Goal: Task Accomplishment & Management: Manage account settings

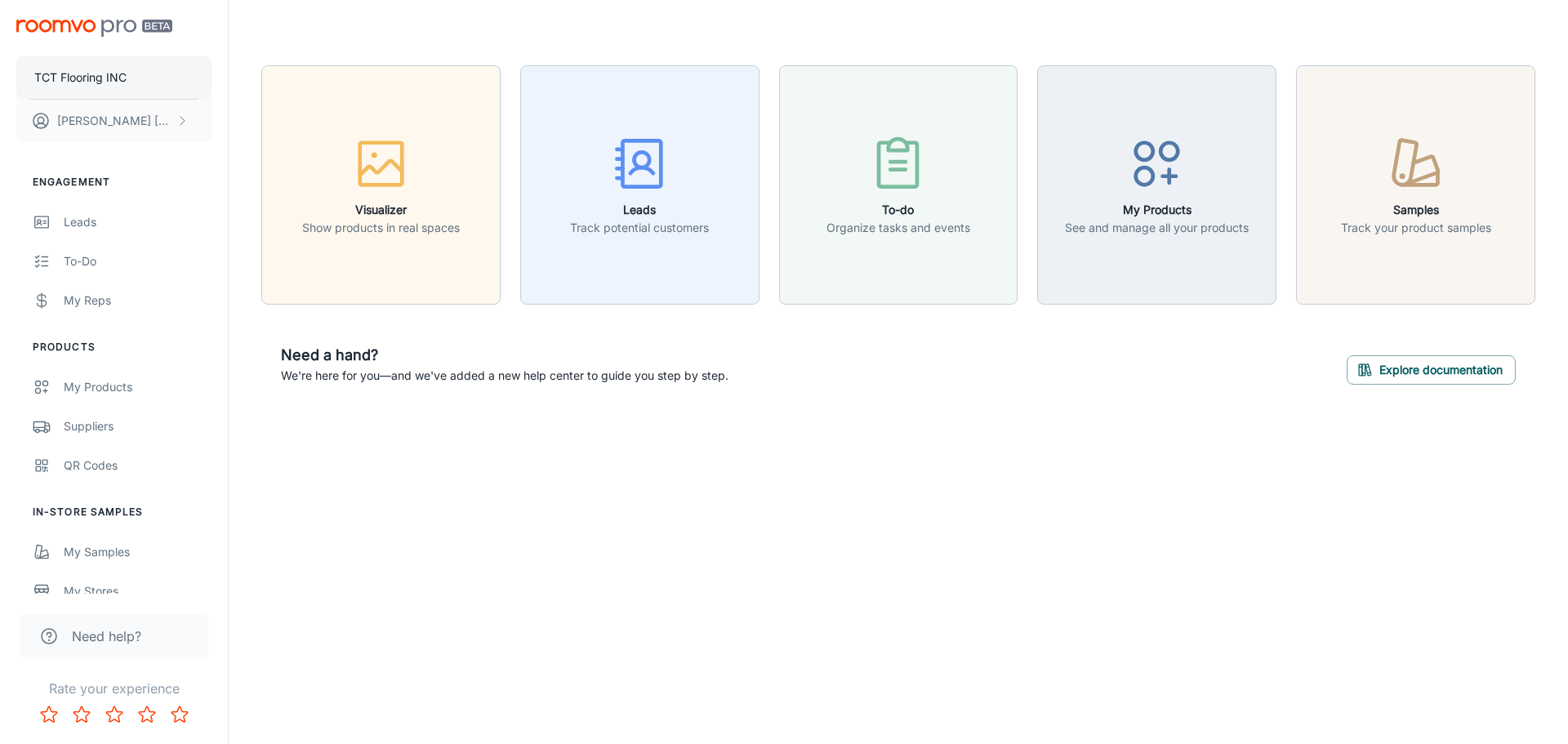
click at [114, 72] on p "TCT Flooring INC" at bounding box center [80, 77] width 92 height 18
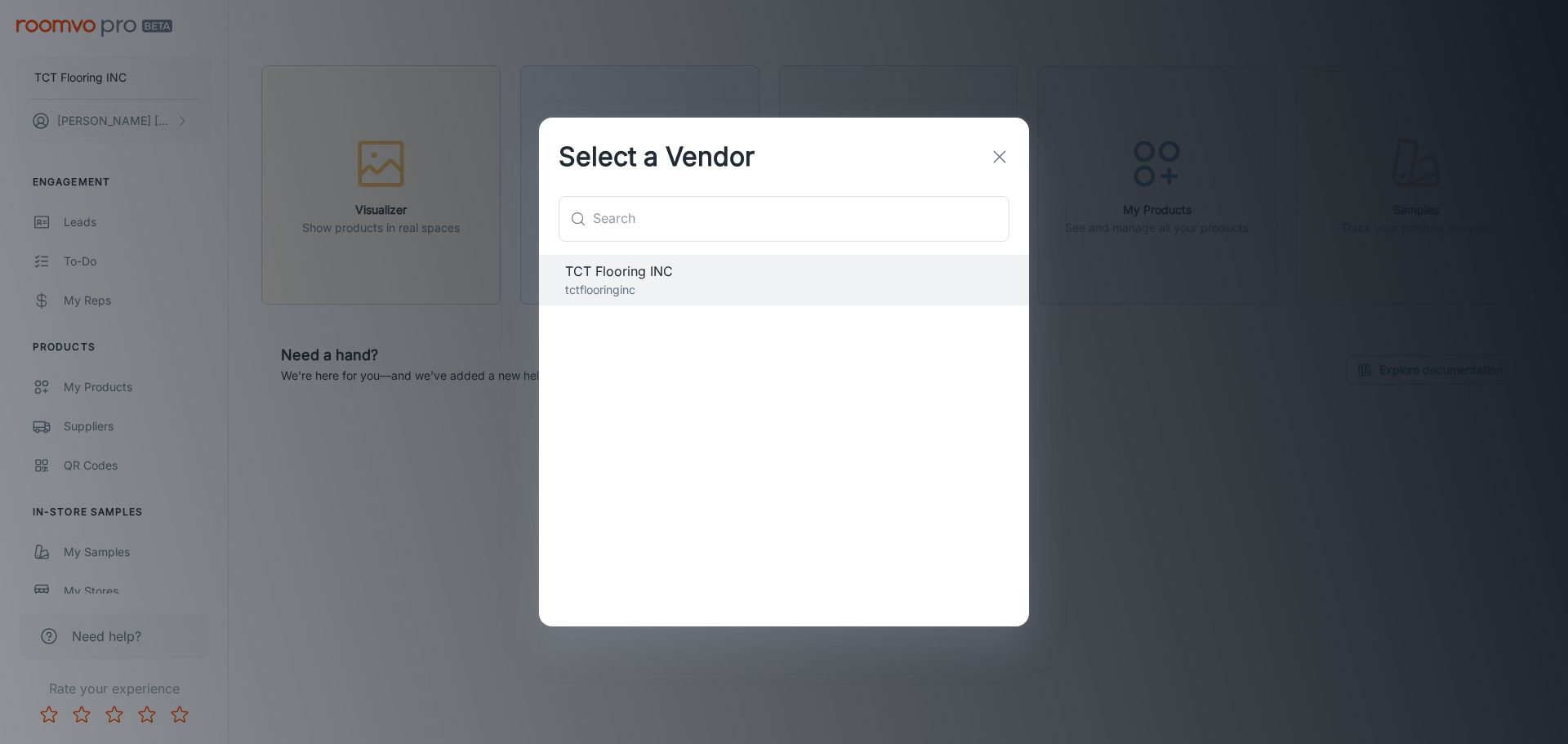
click at [104, 106] on div "Select a Vendor ​ ​ TCT Flooring INC tctflooringinc" at bounding box center [784, 372] width 1568 height 744
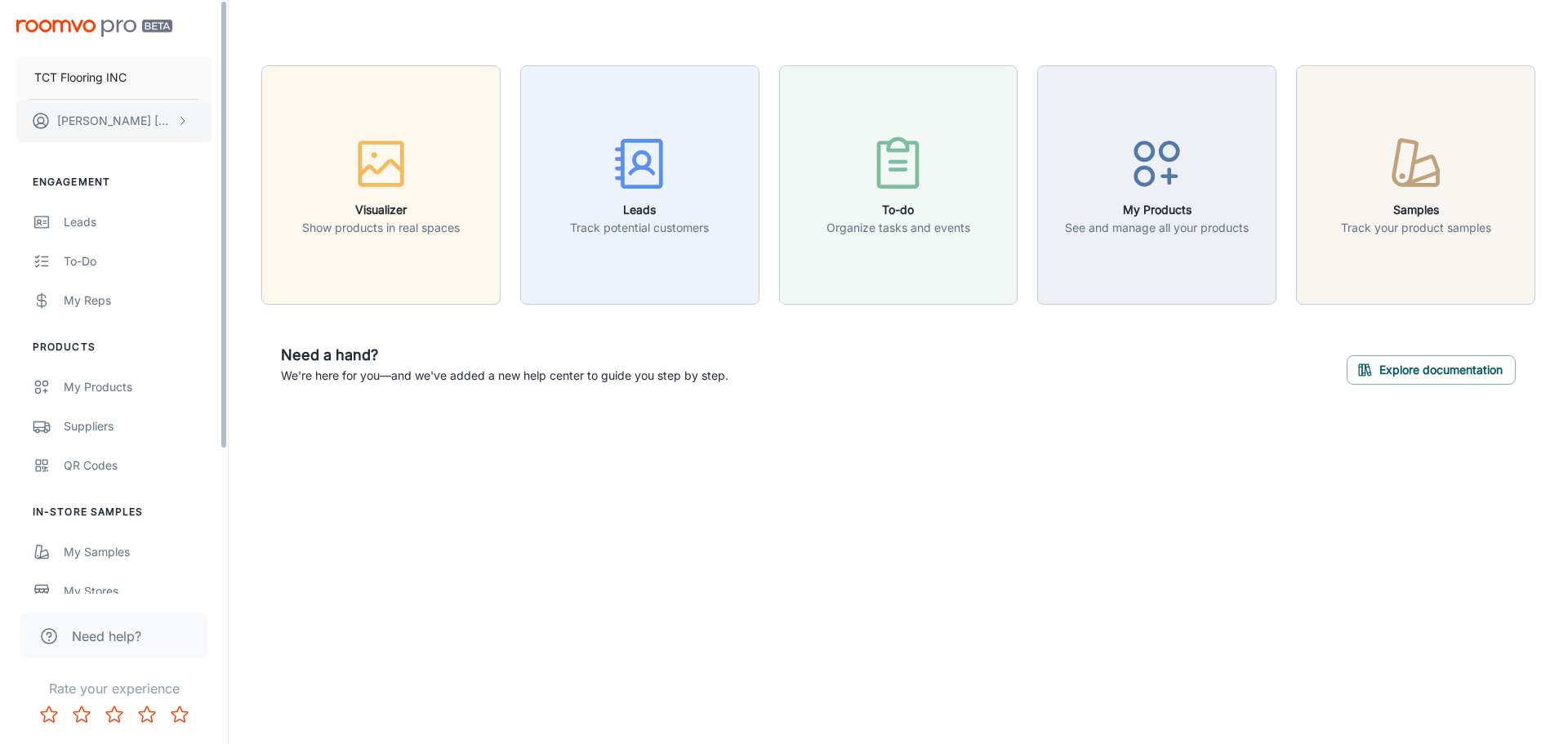
click at [107, 116] on p "[PERSON_NAME]" at bounding box center [114, 120] width 115 height 18
click at [107, 116] on div at bounding box center [784, 372] width 1568 height 744
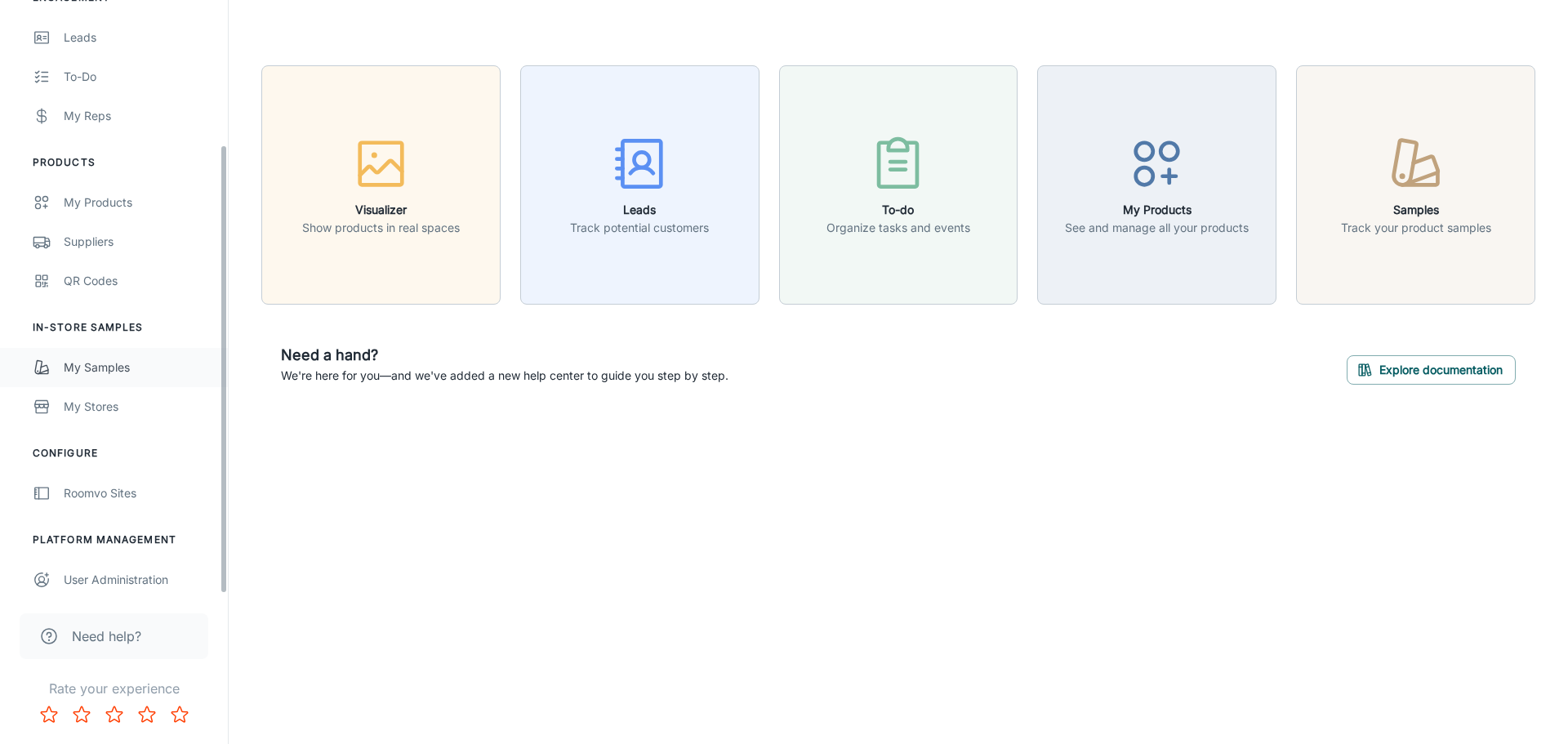
scroll to position [190, 0]
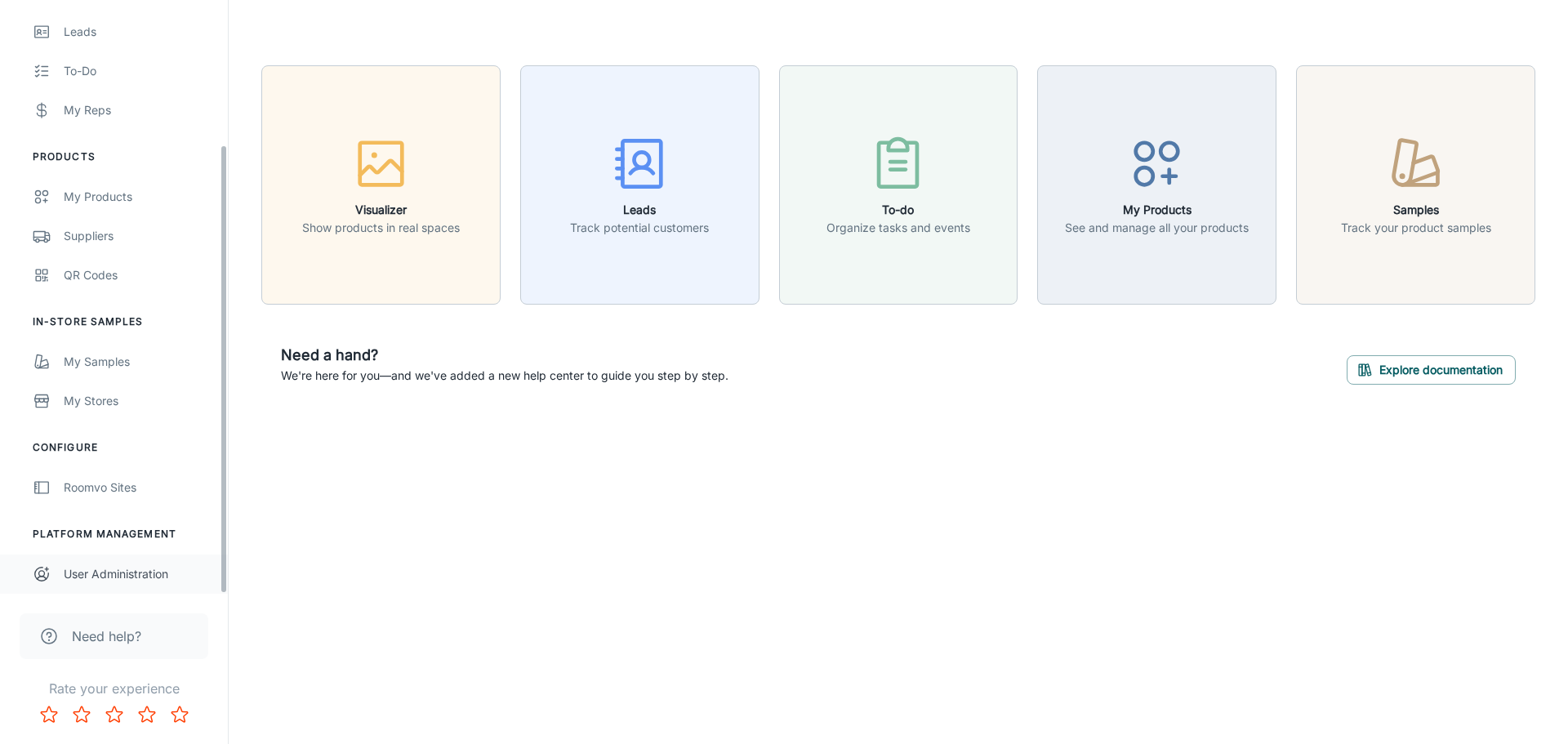
click at [161, 579] on div "User Administration" at bounding box center [137, 573] width 148 height 18
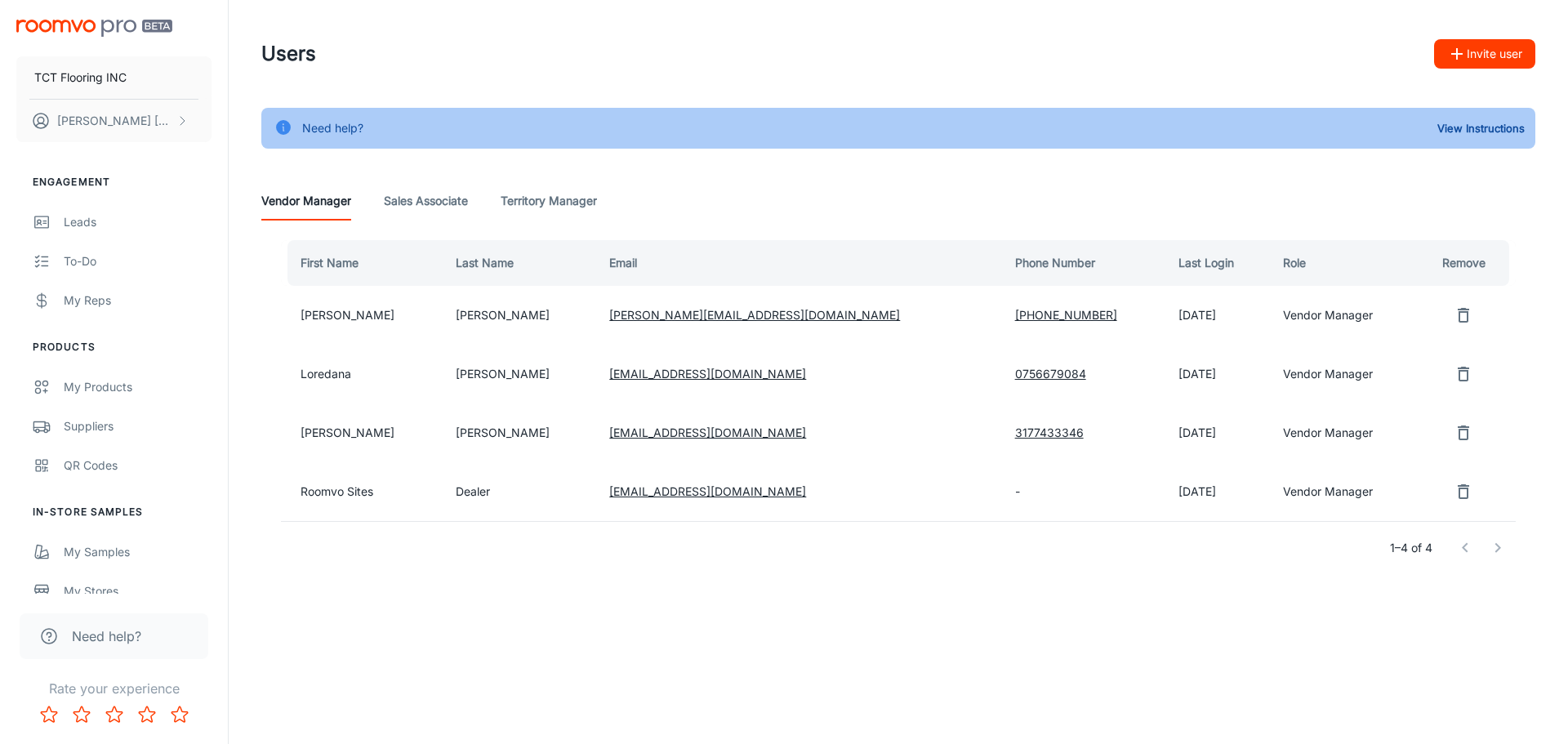
click at [354, 53] on div "Users Invite user" at bounding box center [898, 54] width 1274 height 43
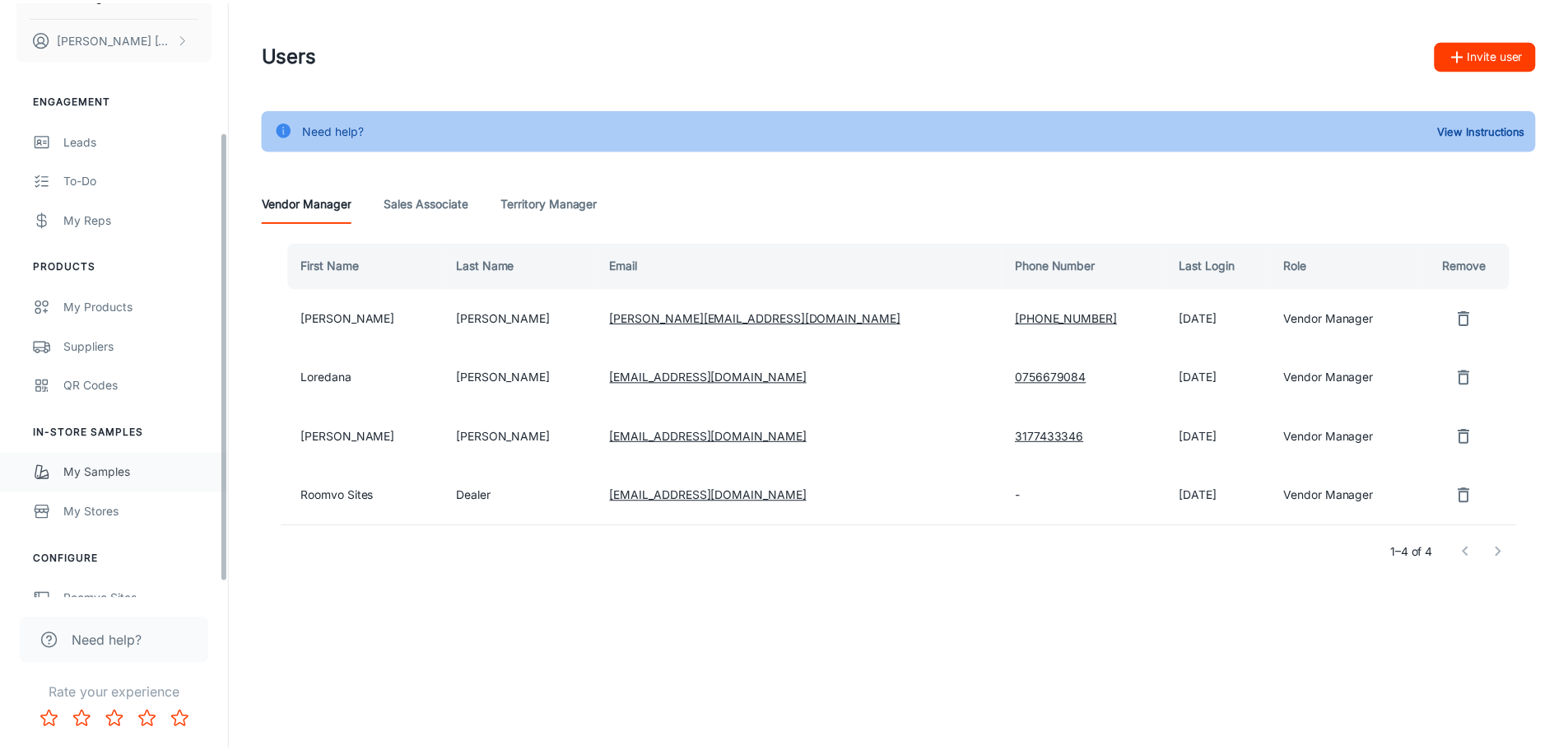
scroll to position [192, 0]
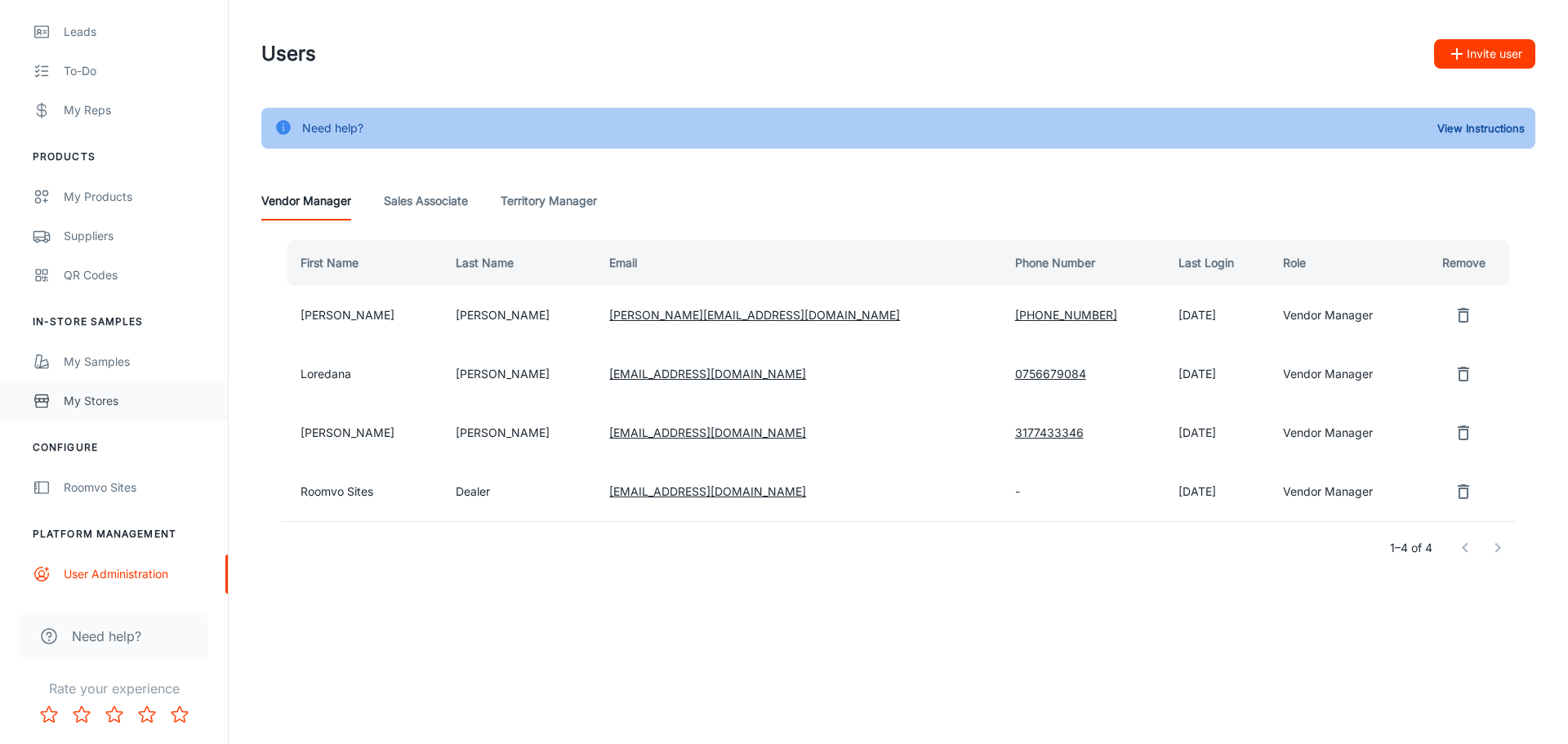
click at [86, 399] on div "My Stores" at bounding box center [137, 400] width 148 height 18
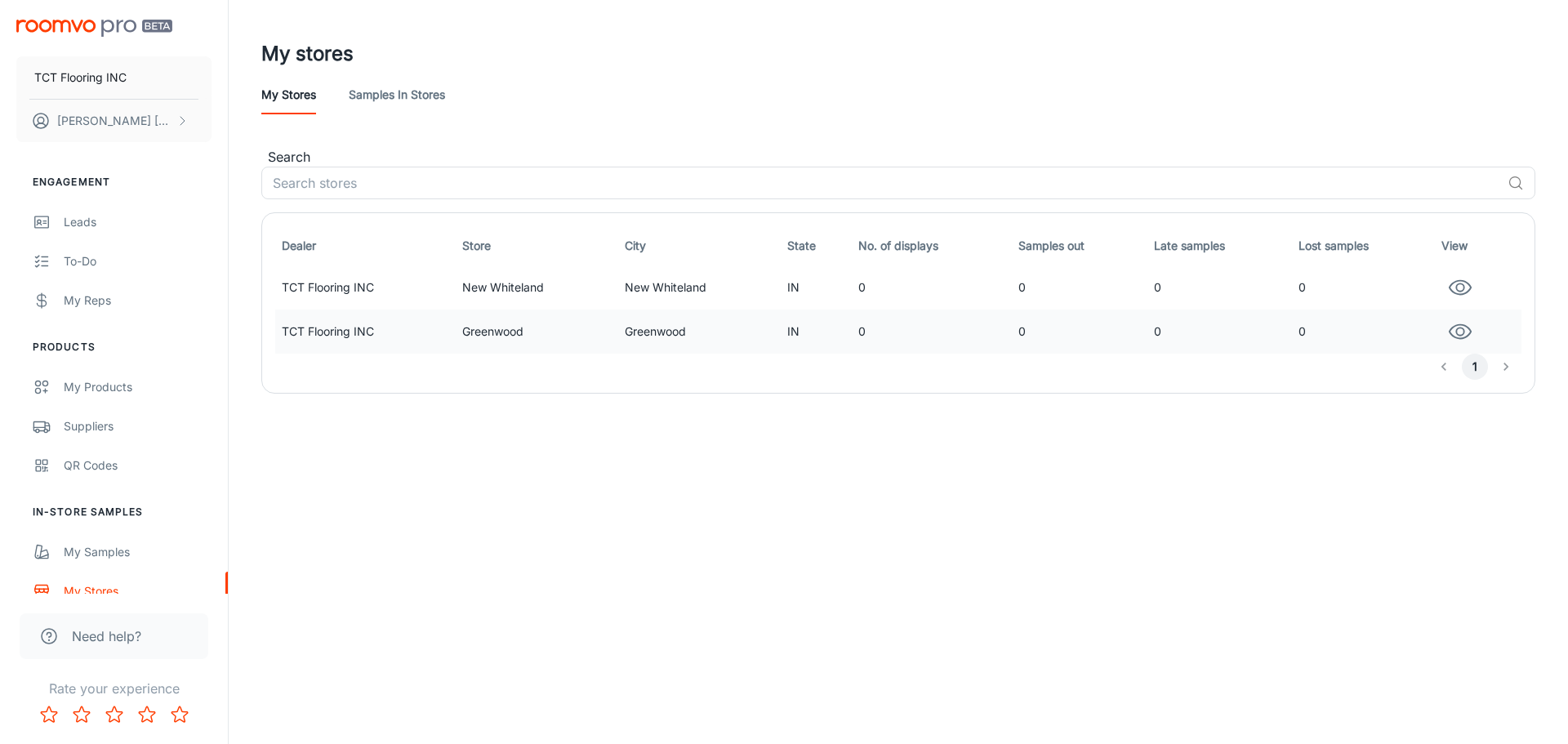
click at [347, 330] on td "TCT Flooring INC" at bounding box center [364, 332] width 180 height 44
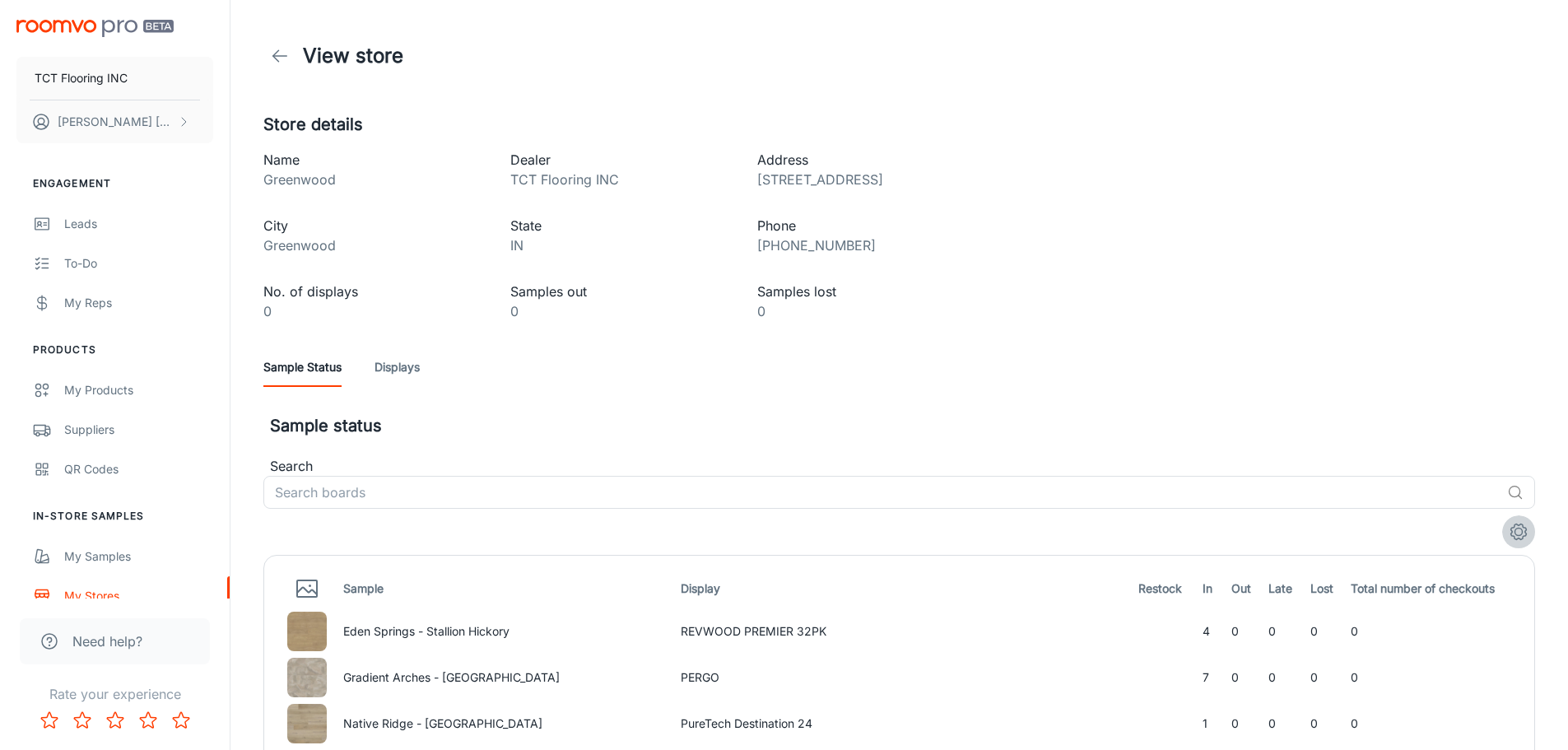
click at [1522, 537] on icon "settings" at bounding box center [1518, 532] width 20 height 20
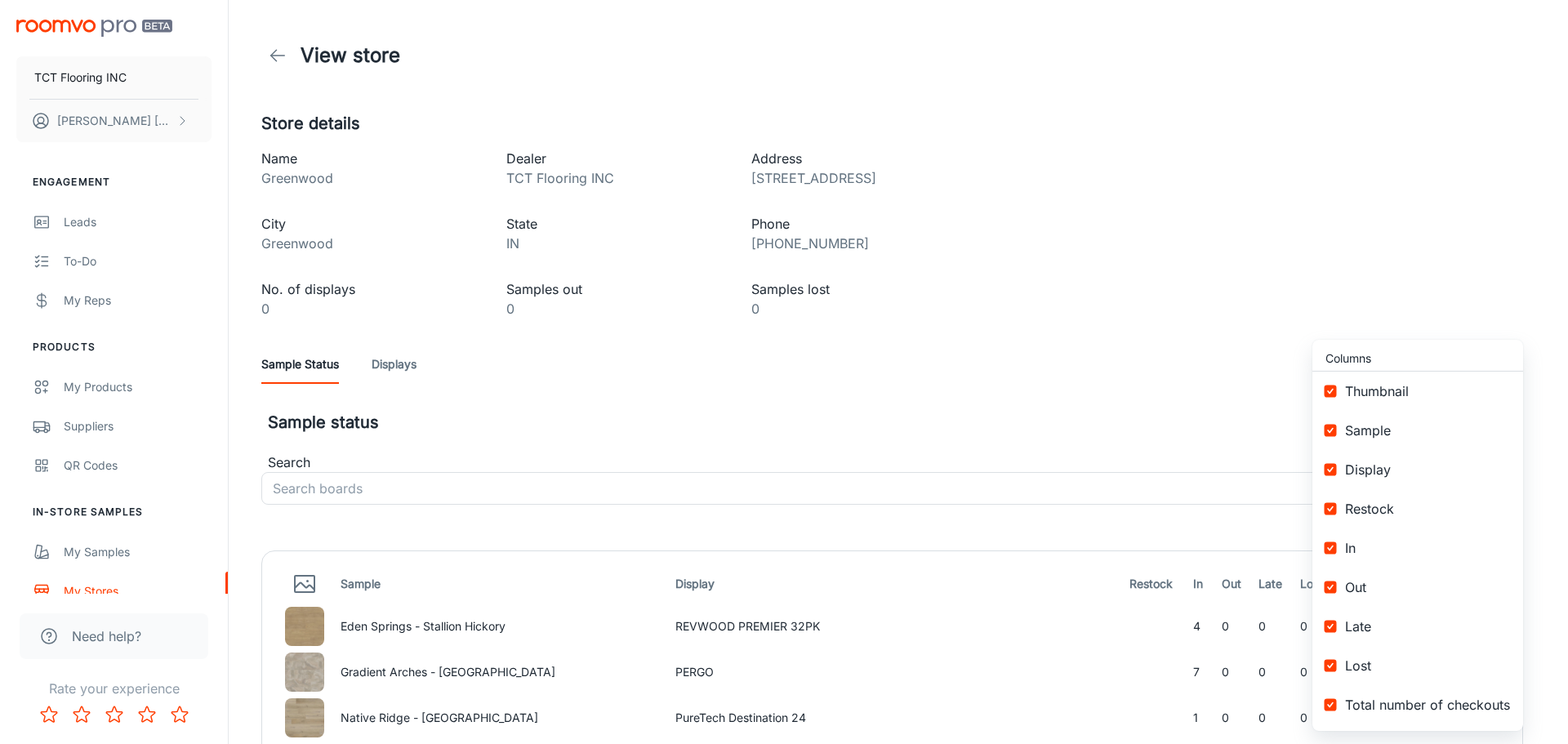
click at [863, 328] on div at bounding box center [784, 372] width 1568 height 744
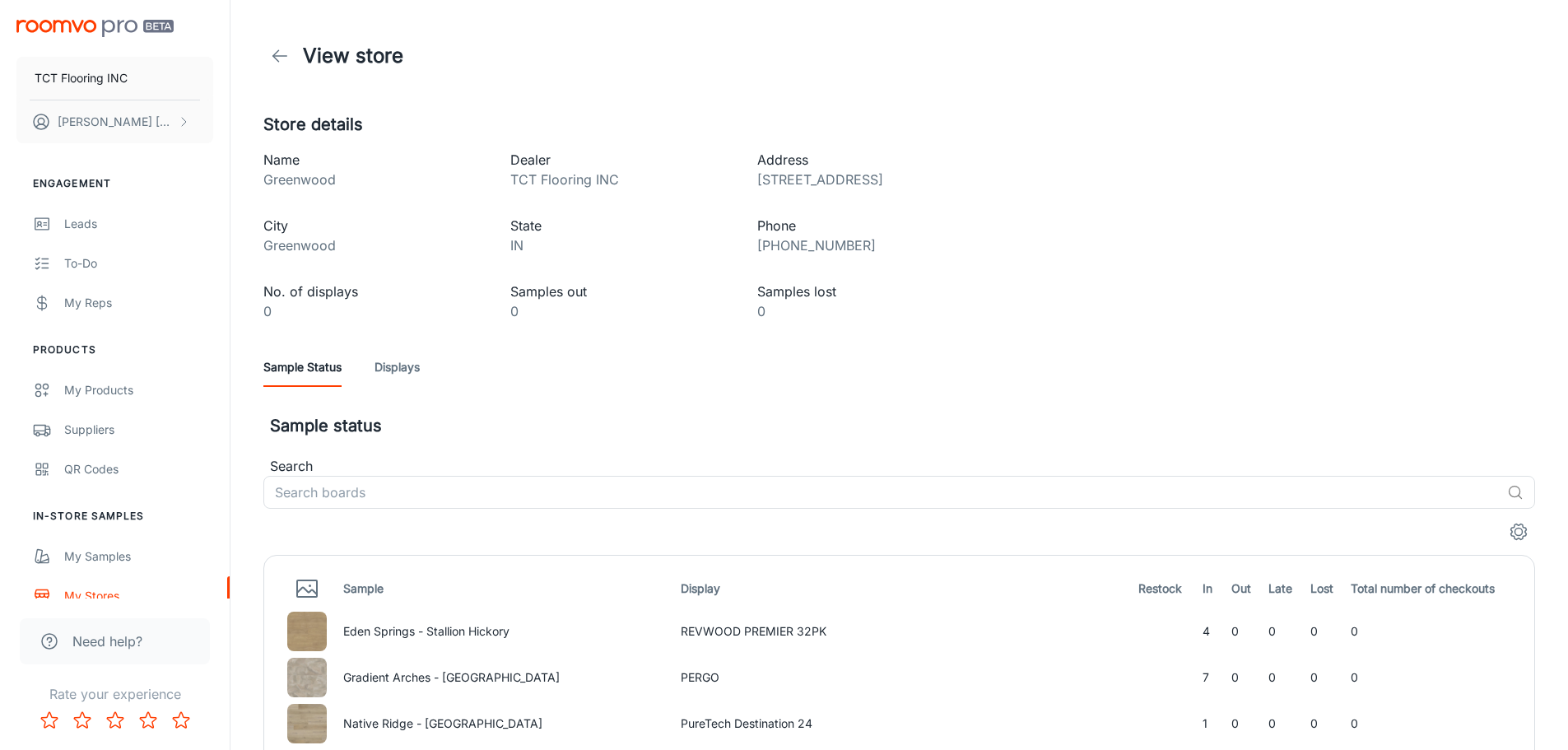
click at [272, 60] on icon at bounding box center [280, 56] width 20 height 20
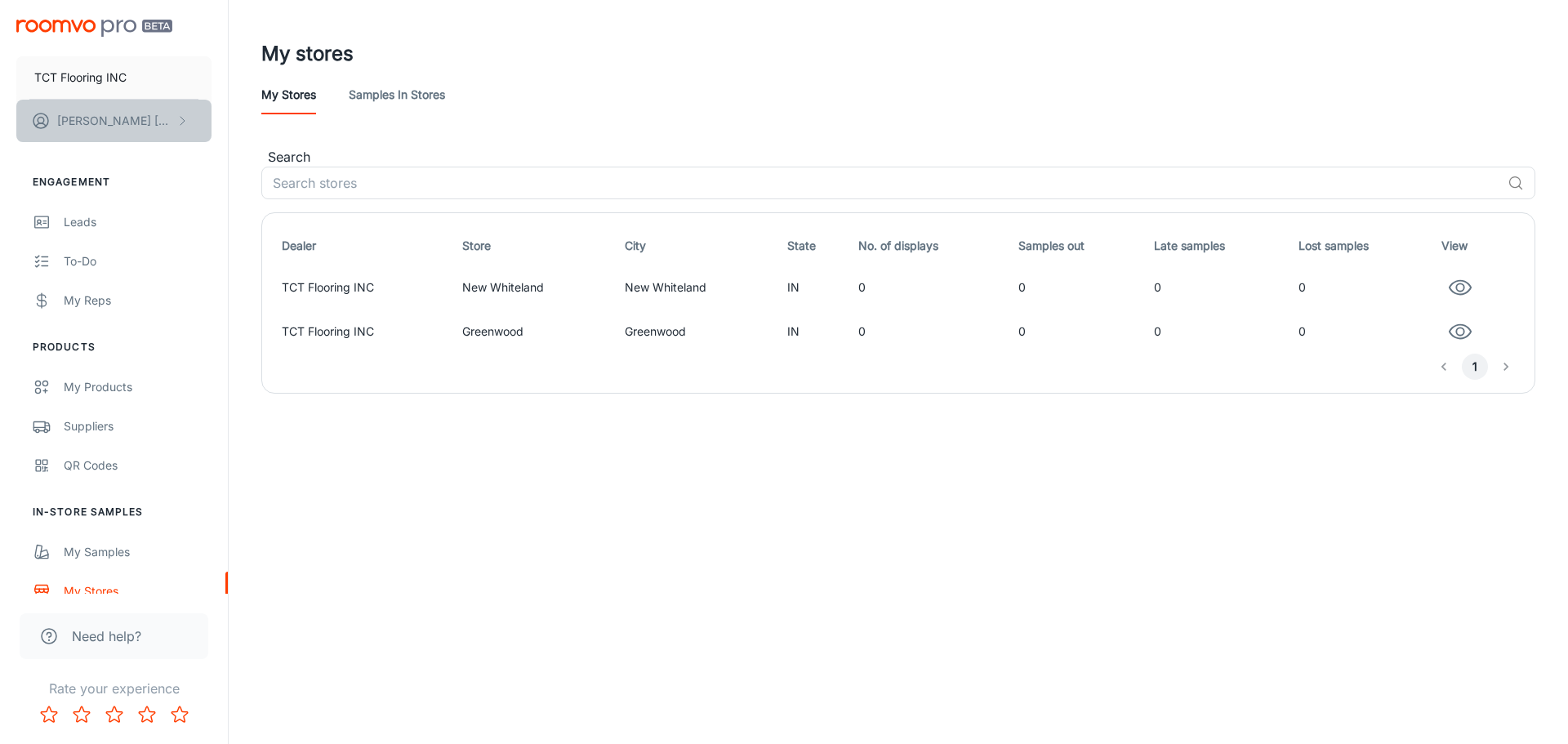
click at [113, 114] on p "[PERSON_NAME]" at bounding box center [114, 120] width 115 height 18
click at [277, 122] on li "User Profile" at bounding box center [255, 119] width 87 height 28
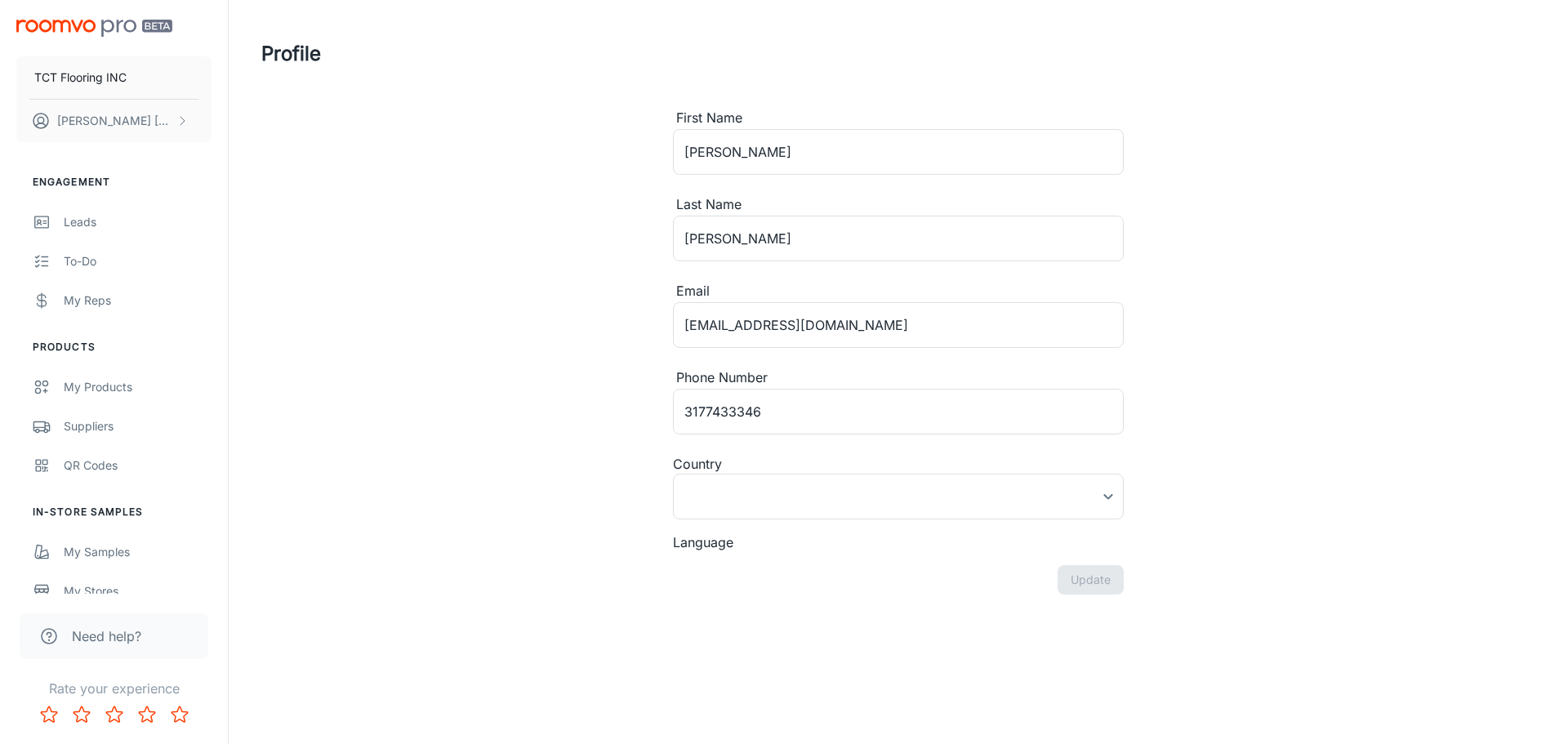
type input "[GEOGRAPHIC_DATA]"
click at [78, 75] on p "TCT Flooring INC" at bounding box center [80, 77] width 92 height 18
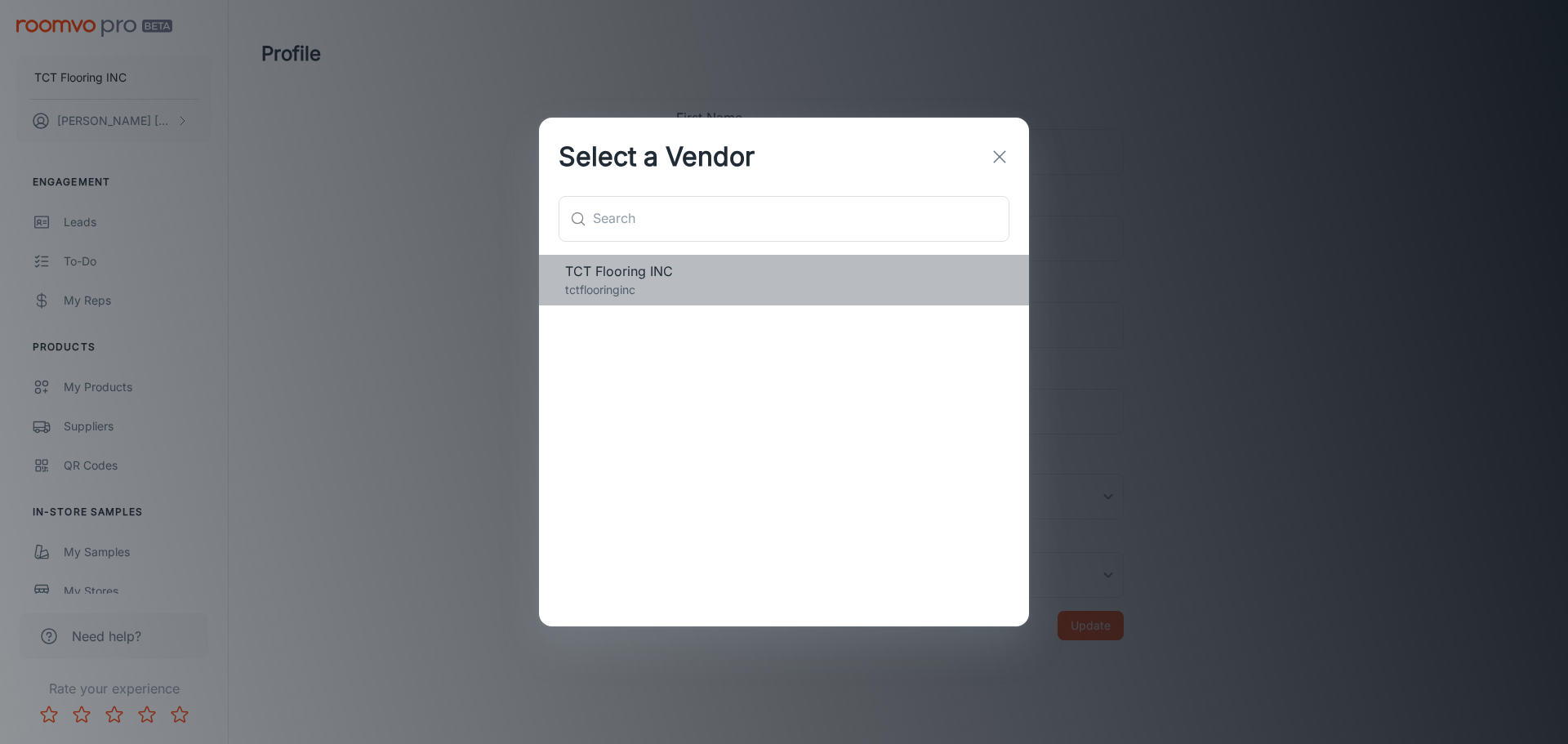
click at [671, 293] on p "tctflooringinc" at bounding box center [784, 289] width 438 height 18
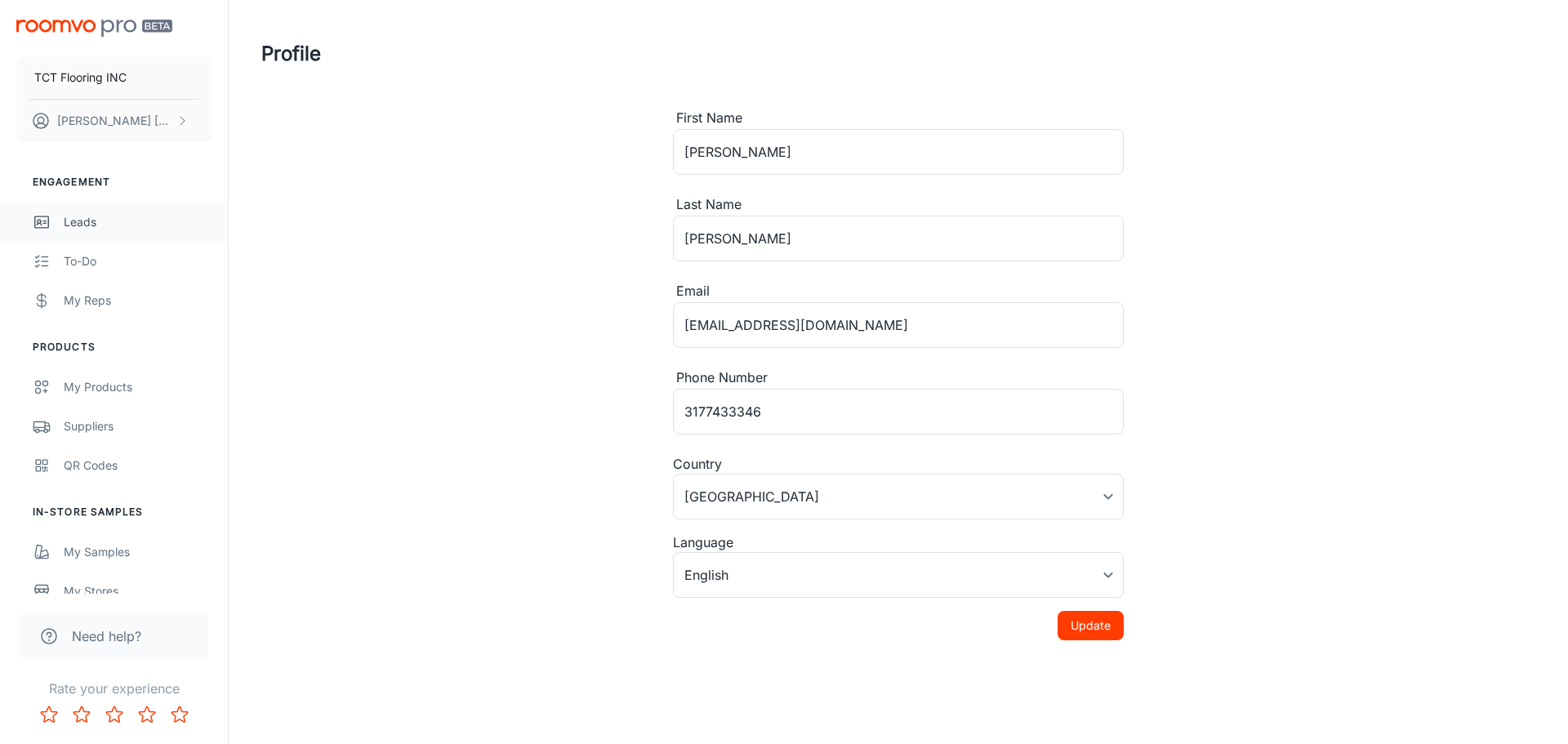
click at [94, 223] on div "Leads" at bounding box center [137, 222] width 148 height 18
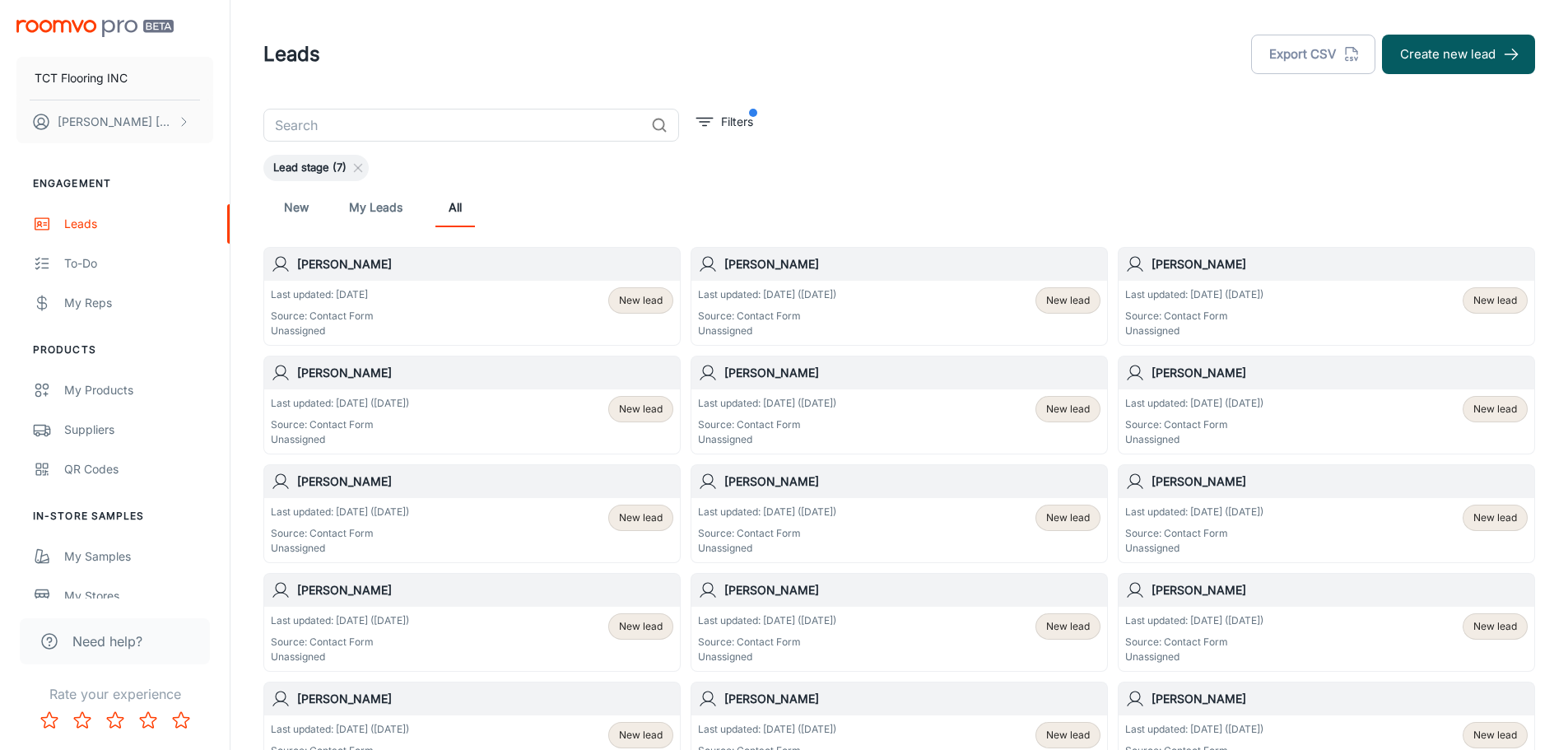
click at [1213, 260] on h6 "[PERSON_NAME]" at bounding box center [1339, 264] width 376 height 18
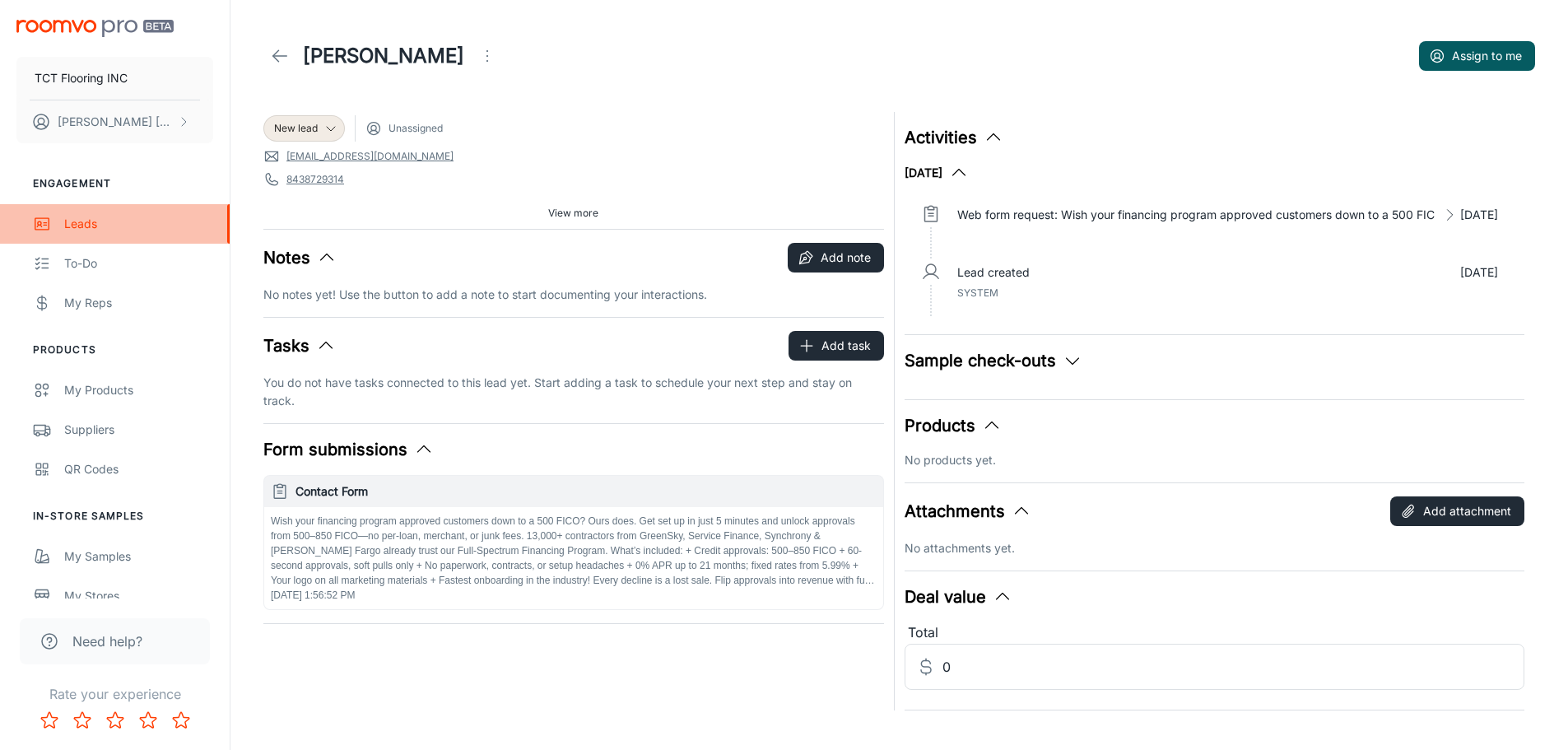
click at [86, 218] on div "Leads" at bounding box center [138, 224] width 149 height 18
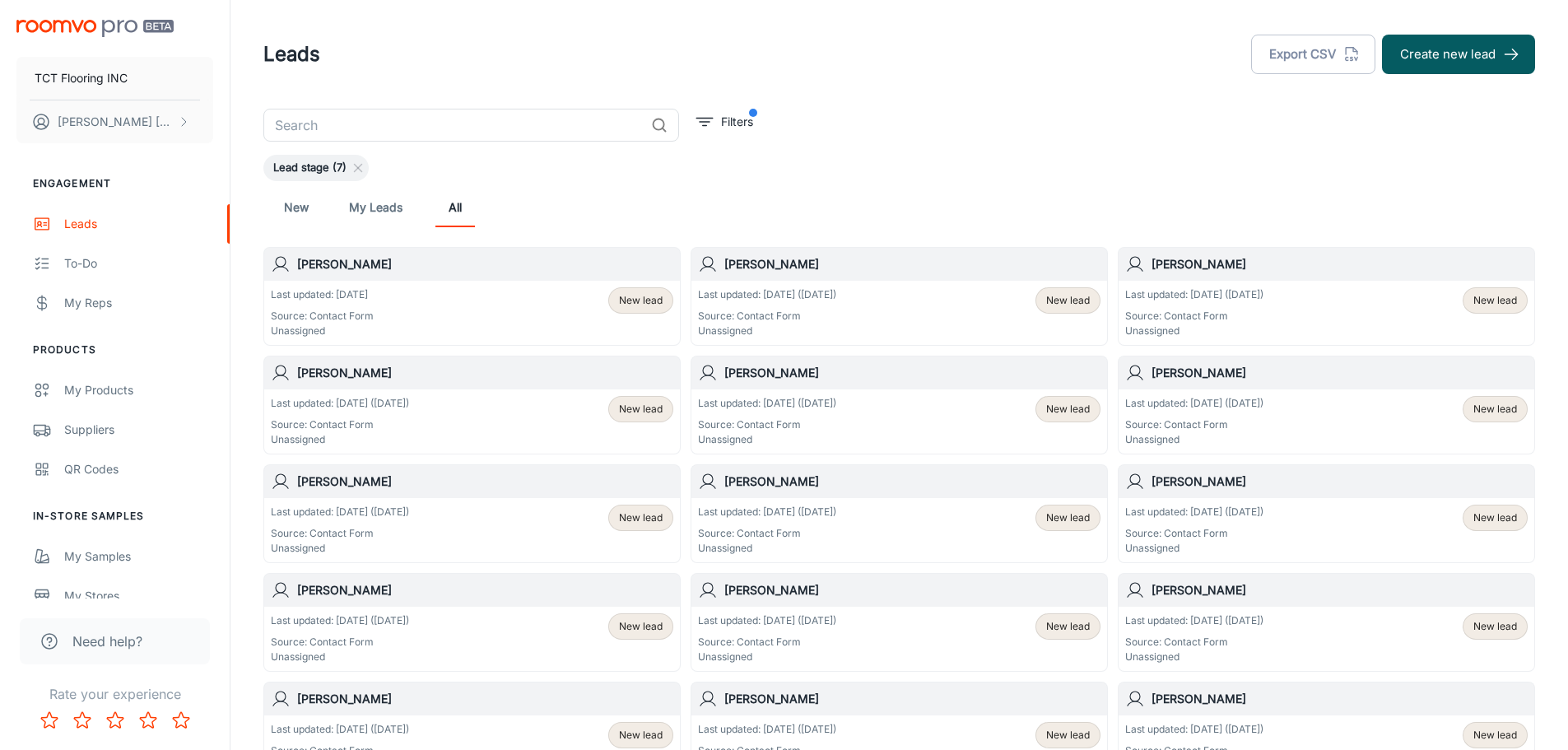
click at [827, 306] on div "Last updated: [DATE] ([DATE]) Source: Contact Form Unassigned" at bounding box center [766, 312] width 138 height 51
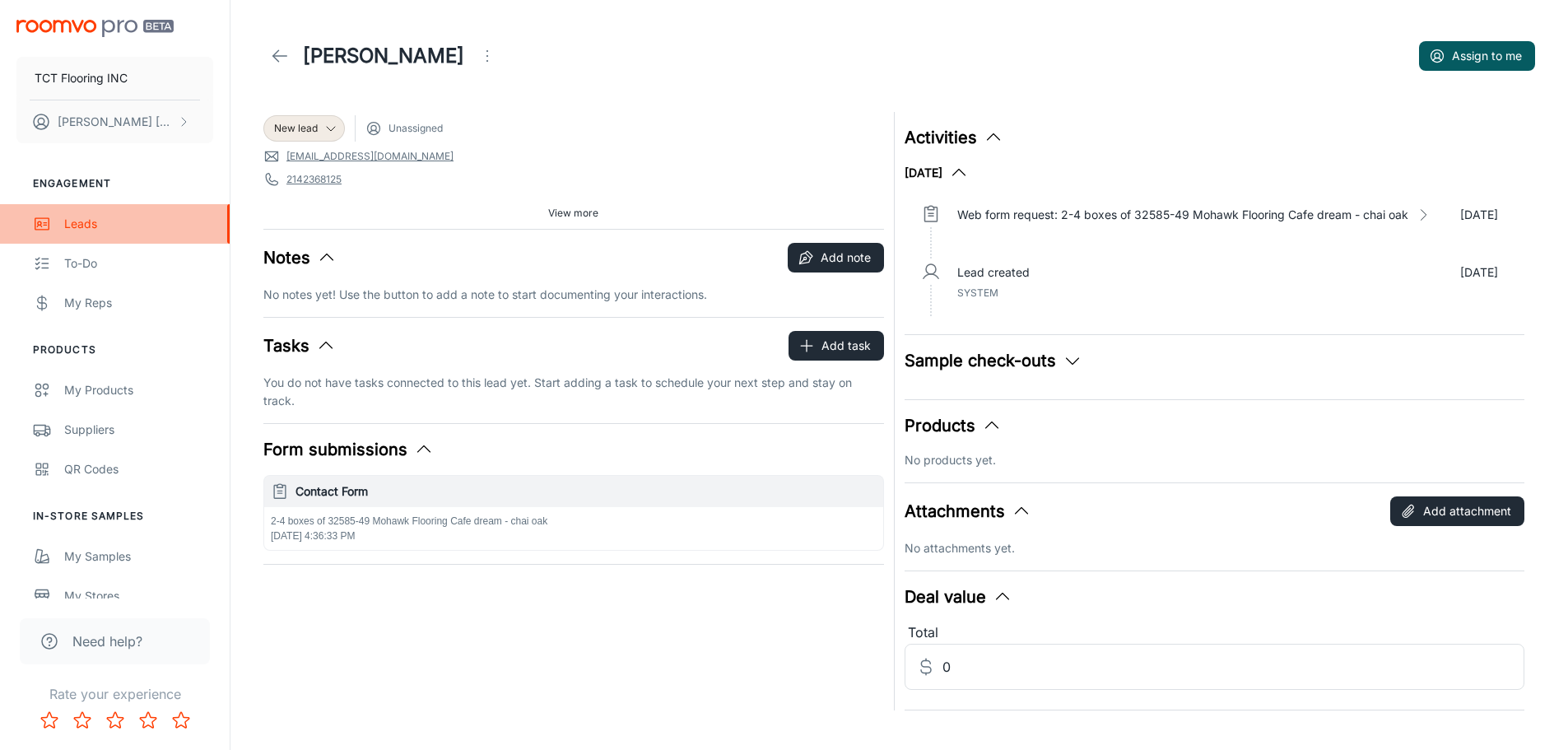
click at [89, 217] on div "Leads" at bounding box center [138, 224] width 149 height 18
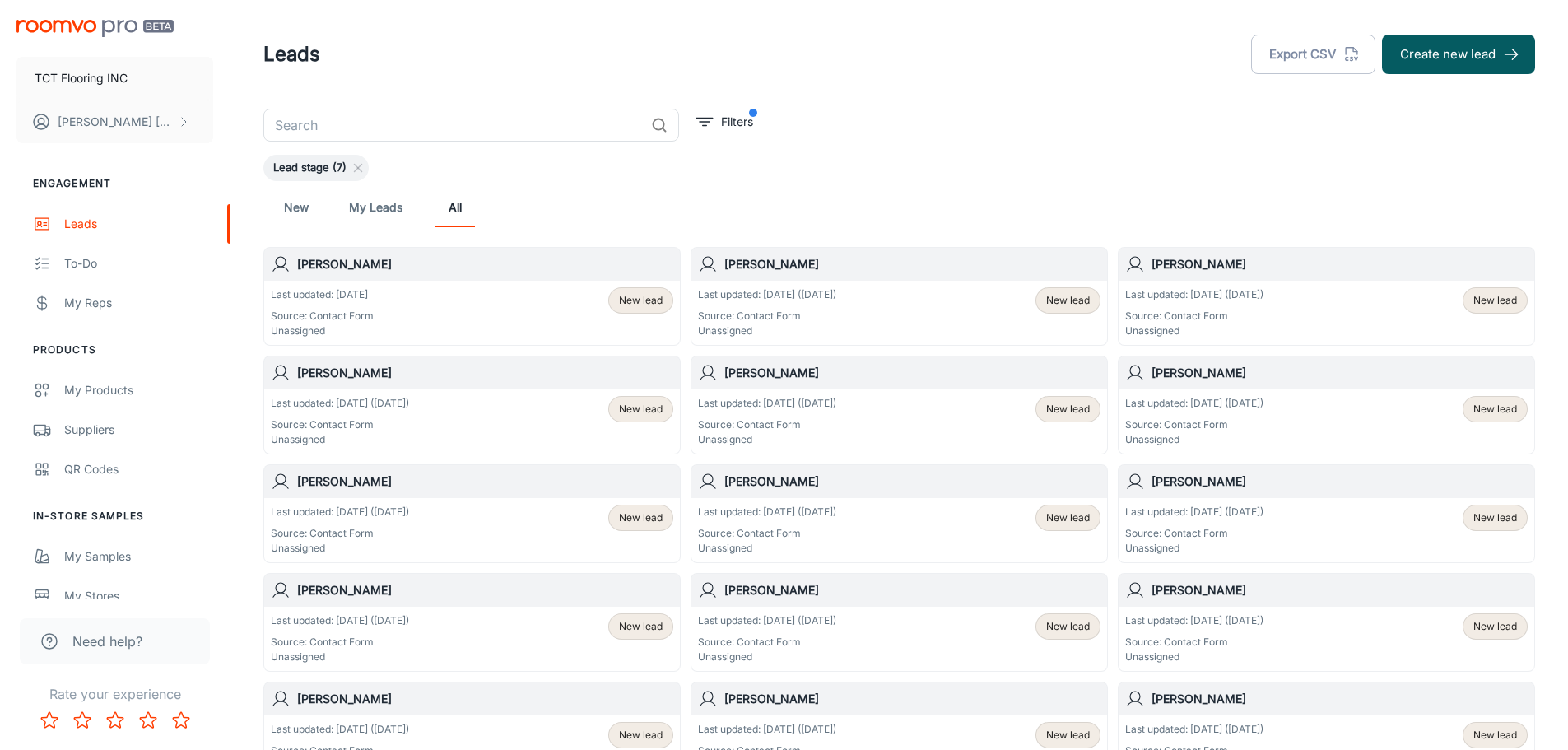
click at [372, 212] on link "My Leads" at bounding box center [376, 207] width 53 height 40
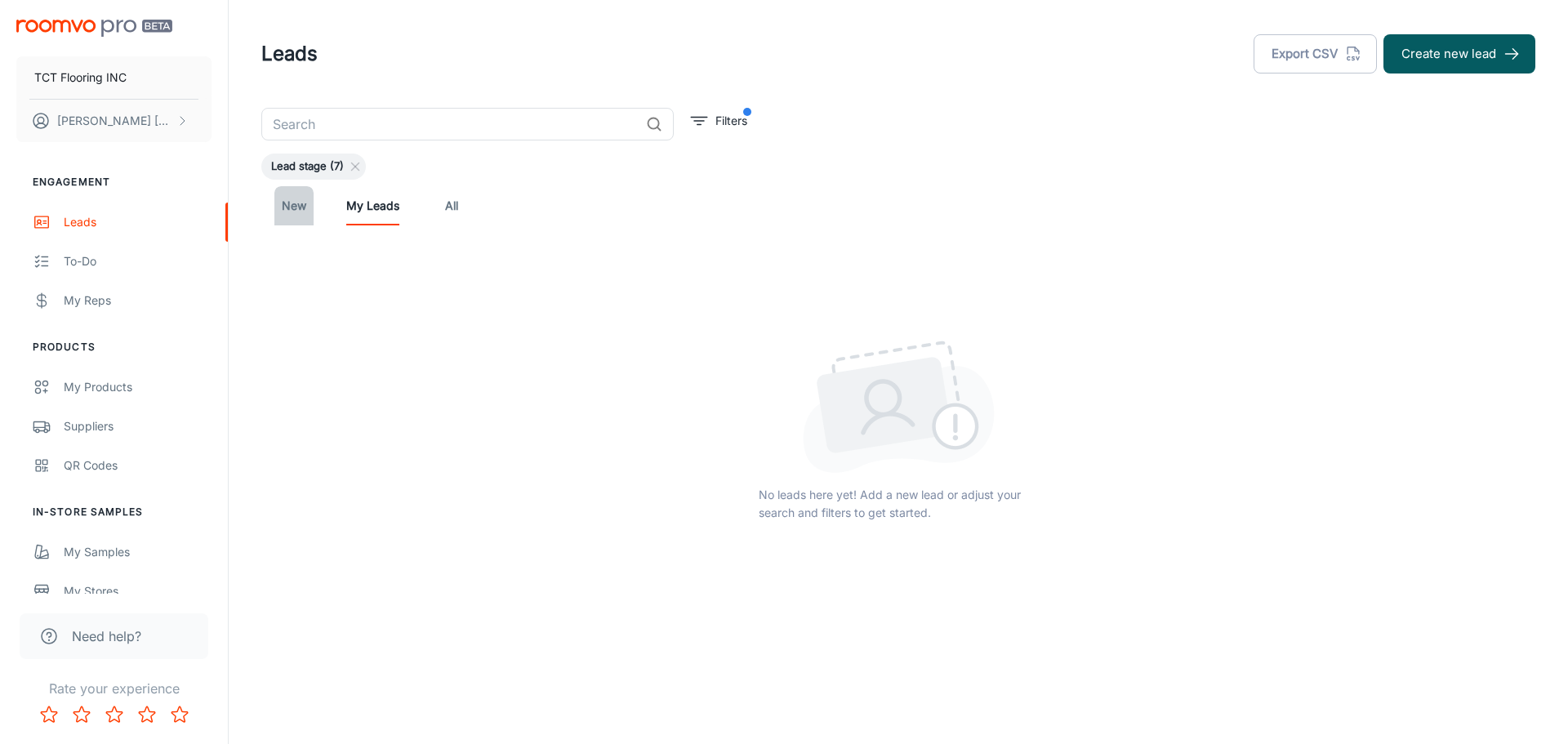
click at [285, 201] on link "New" at bounding box center [294, 206] width 39 height 39
